Goal: Check status

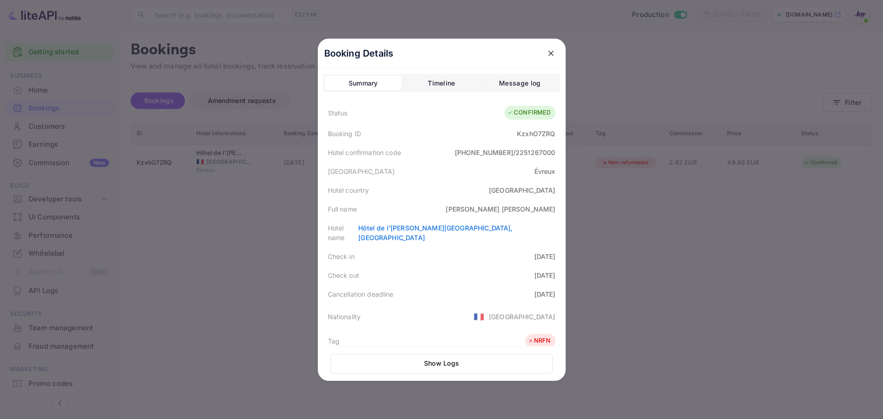
scroll to position [206, 0]
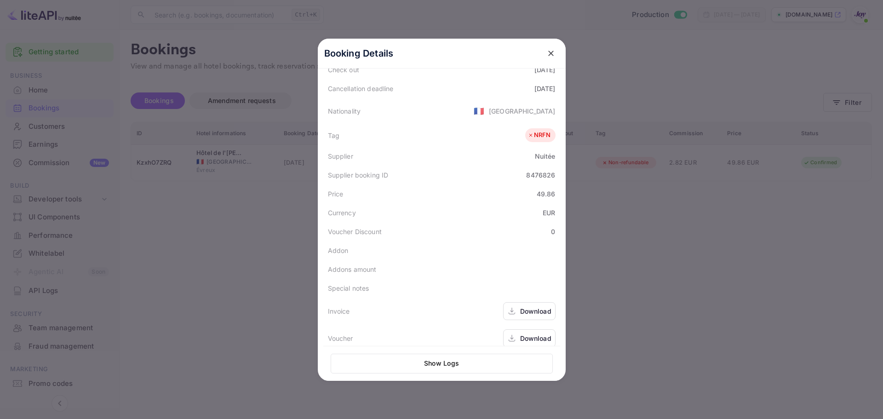
drag, startPoint x: 553, startPoint y: 52, endPoint x: 549, endPoint y: 50, distance: 5.0
click at [552, 52] on button "close" at bounding box center [551, 53] width 17 height 17
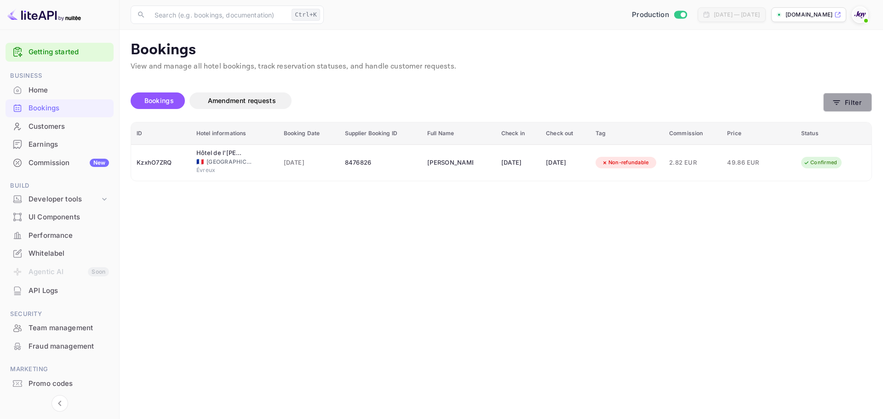
click at [845, 100] on button "Filter" at bounding box center [848, 102] width 49 height 19
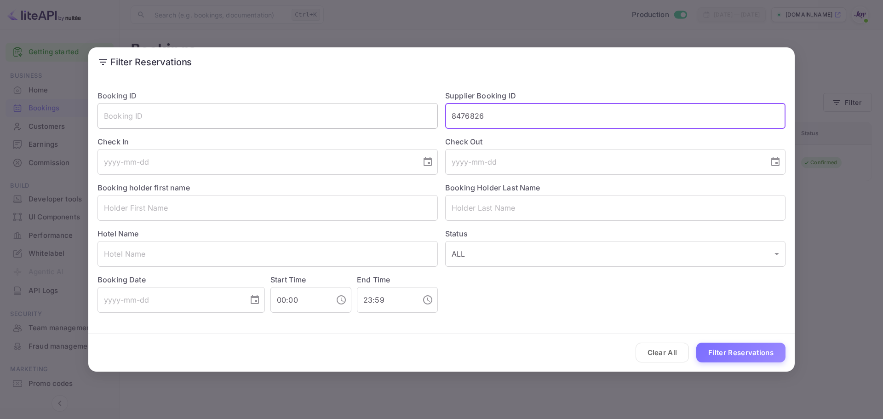
drag, startPoint x: 493, startPoint y: 114, endPoint x: 416, endPoint y: 127, distance: 78.4
click at [416, 127] on div "Booking ID ​ Supplier Booking ID 8476826 ​ Check In ​ Check Out ​ Booking holde…" at bounding box center [438, 198] width 696 height 230
paste input "918002"
type input "8918002"
click at [728, 337] on div "Clear All Filter Reservations" at bounding box center [441, 353] width 707 height 38
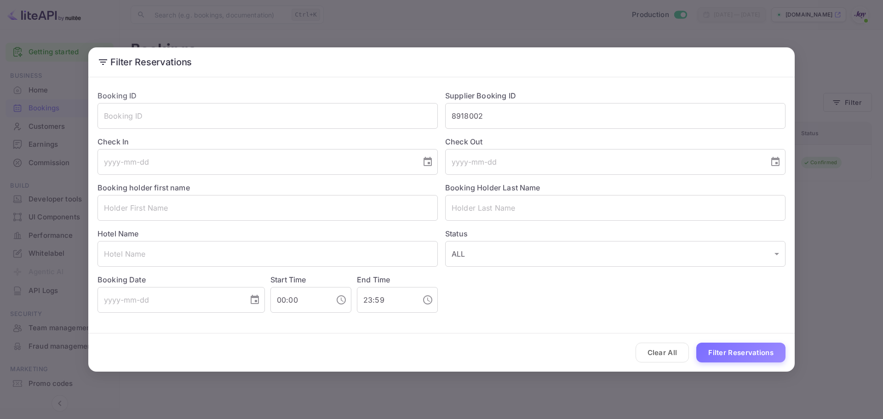
click at [730, 351] on button "Filter Reservations" at bounding box center [741, 353] width 89 height 20
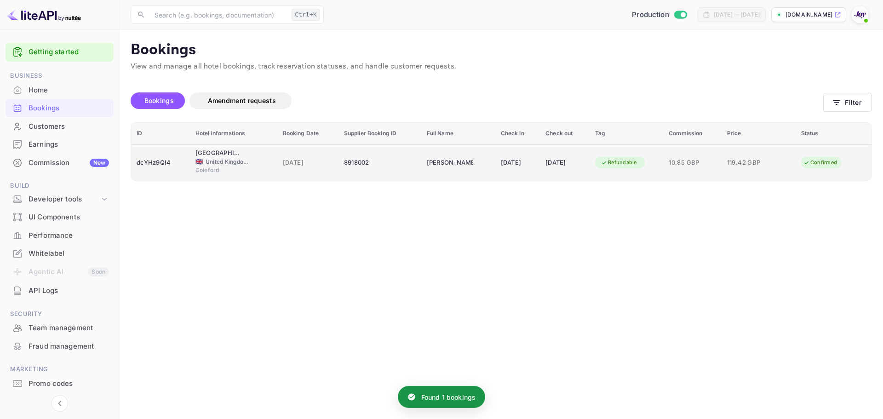
click at [206, 158] on span "United Kingdom of [GEOGRAPHIC_DATA] and [GEOGRAPHIC_DATA]" at bounding box center [229, 162] width 46 height 8
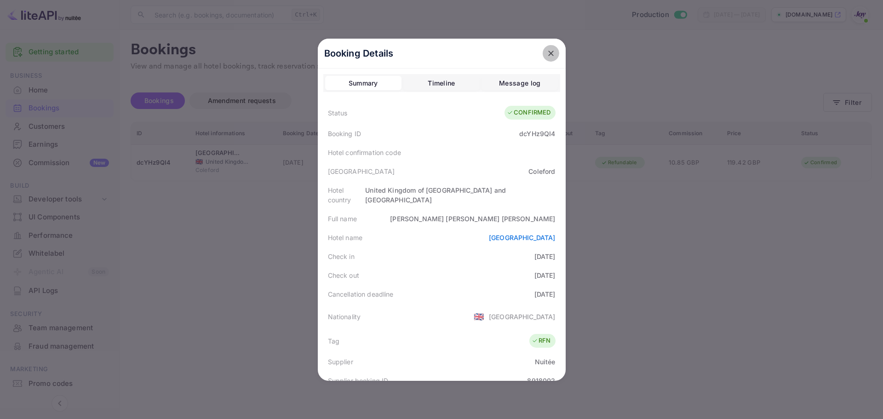
drag, startPoint x: 544, startPoint y: 49, endPoint x: 549, endPoint y: 50, distance: 5.6
click at [549, 50] on icon "close" at bounding box center [551, 53] width 9 height 9
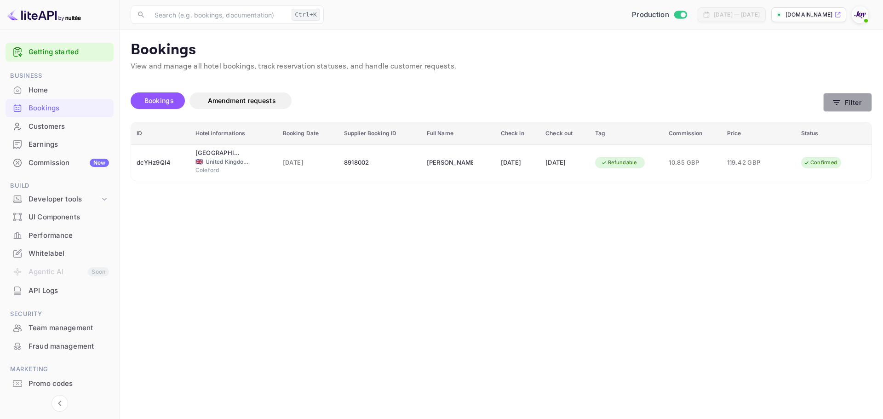
click at [837, 107] on icon "button" at bounding box center [836, 102] width 9 height 9
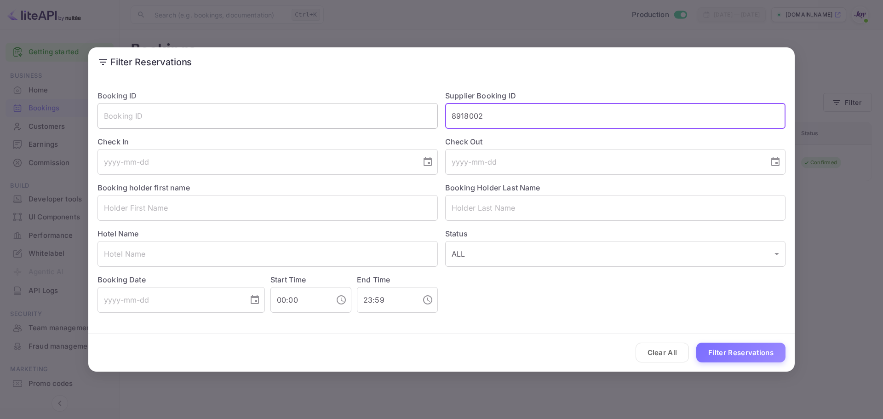
drag, startPoint x: 512, startPoint y: 120, endPoint x: 413, endPoint y: 117, distance: 99.0
click at [413, 117] on div "Booking ID ​ Supplier Booking ID 8918002 ​ Check In ​ Check Out ​ Booking holde…" at bounding box center [438, 198] width 696 height 230
click at [128, 198] on input "text" at bounding box center [268, 208] width 341 height 26
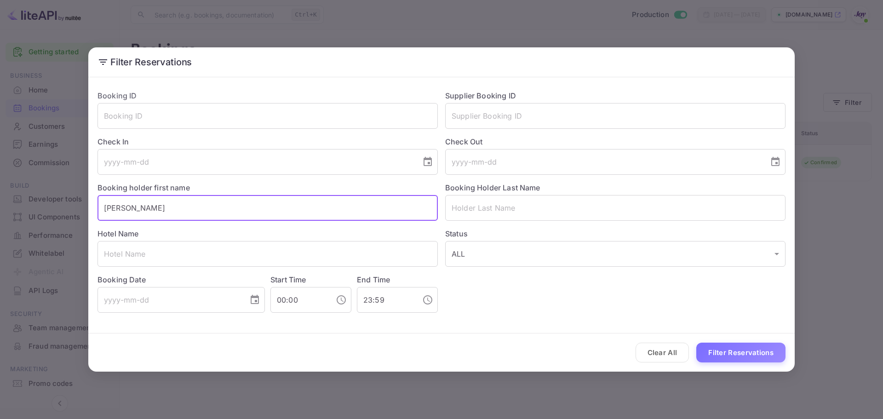
type input "[PERSON_NAME]"
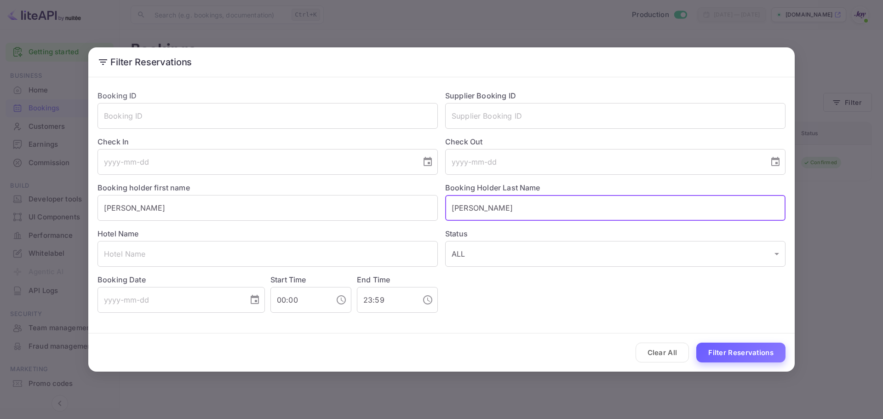
type input "[PERSON_NAME]"
click at [759, 346] on button "Filter Reservations" at bounding box center [741, 353] width 89 height 20
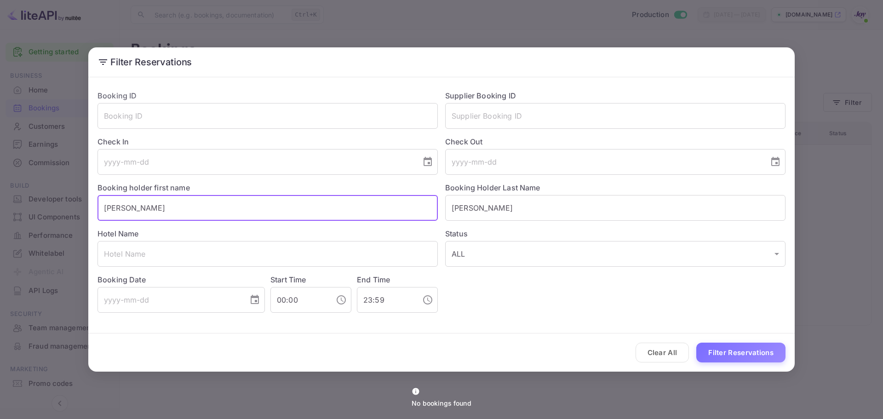
drag, startPoint x: 156, startPoint y: 213, endPoint x: 77, endPoint y: 212, distance: 78.7
click at [77, 212] on div "Filter Reservations Booking ID ​ Supplier Booking ID ​ Check In ​ Check Out ​ B…" at bounding box center [441, 209] width 883 height 419
click at [729, 354] on button "Filter Reservations" at bounding box center [741, 353] width 89 height 20
